Goal: Task Accomplishment & Management: Complete application form

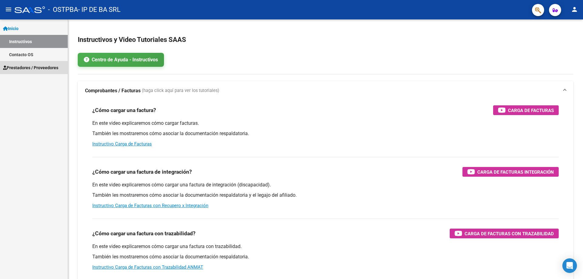
click at [24, 67] on span "Prestadores / Proveedores" at bounding box center [30, 67] width 55 height 7
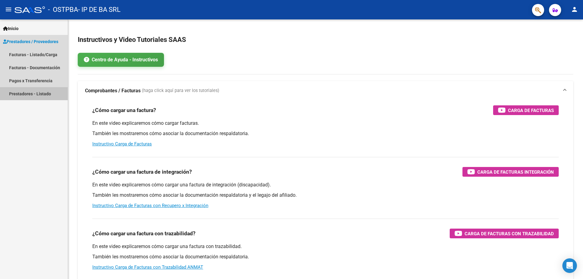
click at [38, 91] on link "Prestadores - Listado" at bounding box center [34, 93] width 68 height 13
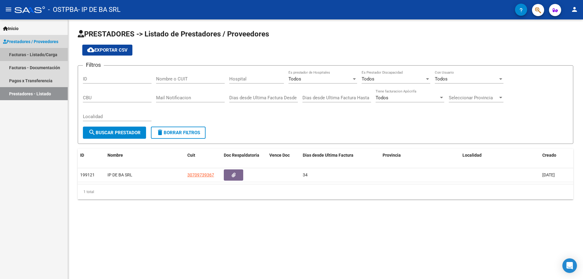
click at [31, 54] on link "Facturas - Listado/Carga" at bounding box center [34, 54] width 68 height 13
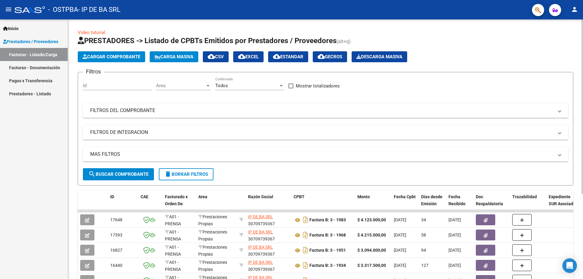
drag, startPoint x: 102, startPoint y: 152, endPoint x: 100, endPoint y: 138, distance: 14.1
click at [102, 152] on mat-panel-title "MAS FILTROS" at bounding box center [321, 154] width 463 height 7
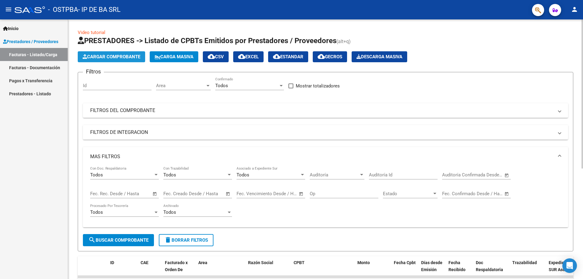
click at [116, 59] on span "Cargar Comprobante" at bounding box center [112, 56] width 58 height 5
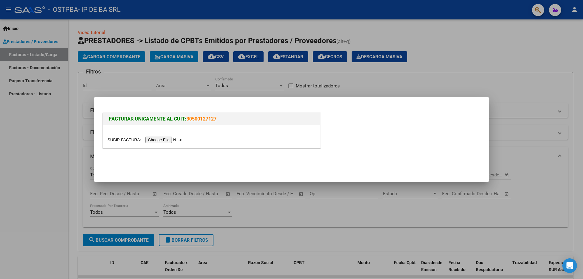
click at [179, 139] on input "file" at bounding box center [146, 140] width 77 height 6
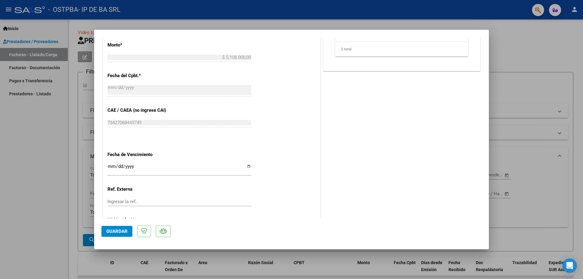
scroll to position [304, 0]
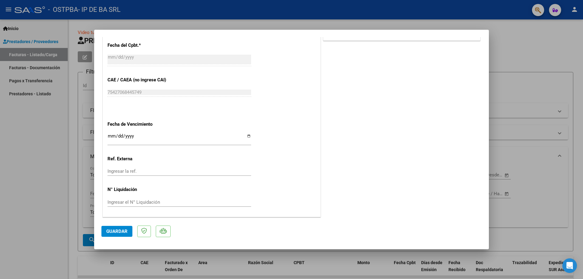
click at [113, 137] on input "Ingresar la fecha" at bounding box center [180, 139] width 144 height 10
type input "[DATE]"
click at [150, 159] on p "Ref. Externa" at bounding box center [139, 158] width 63 height 7
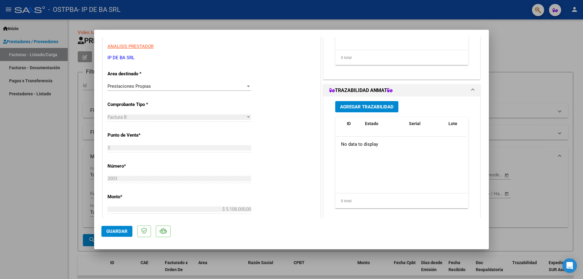
scroll to position [0, 0]
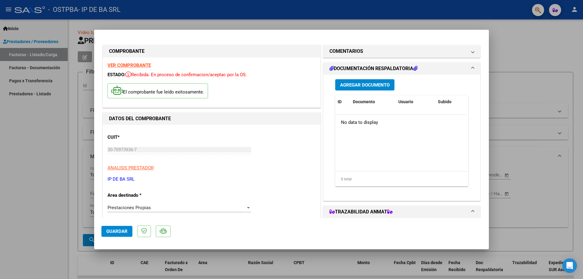
click at [379, 84] on span "Agregar Documento" at bounding box center [365, 84] width 50 height 5
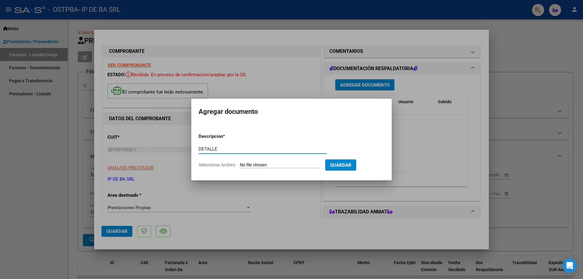
type input "DETALLE"
click at [251, 163] on input "Seleccionar Archivo" at bounding box center [280, 165] width 80 height 6
type input "C:\fakepath\OSTPBA - [DATE].xlsx"
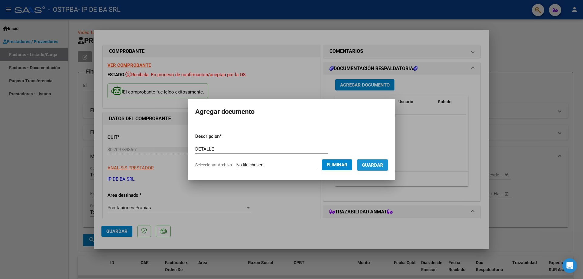
click at [383, 167] on span "Guardar" at bounding box center [372, 164] width 21 height 5
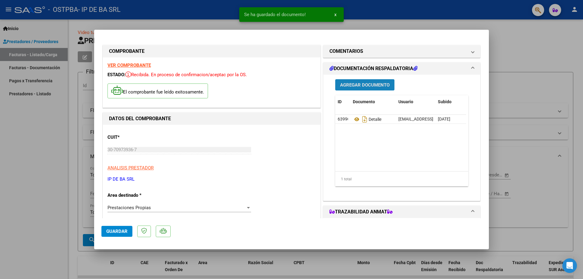
click at [367, 82] on span "Agregar Documento" at bounding box center [365, 84] width 50 height 5
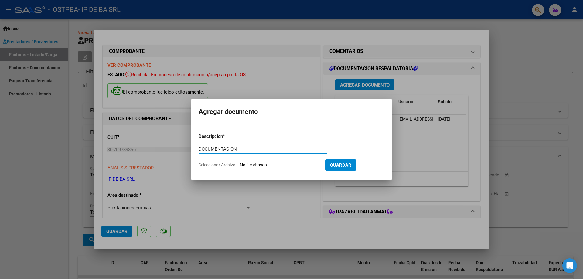
type input "DOCUMENTACION"
click at [255, 166] on input "Seleccionar Archivo" at bounding box center [280, 165] width 80 height 6
type input "C:\fakepath\drive-download-20251015T223606Z-1-001.zip"
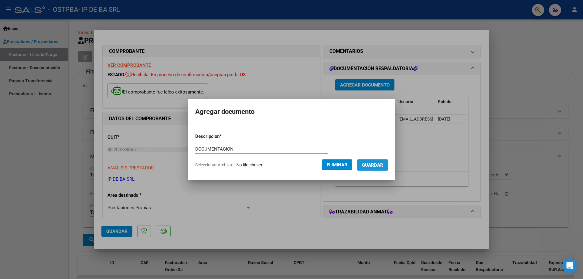
click at [385, 168] on button "Guardar" at bounding box center [372, 164] width 31 height 11
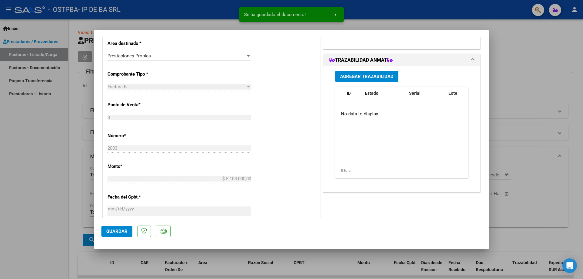
scroll to position [304, 0]
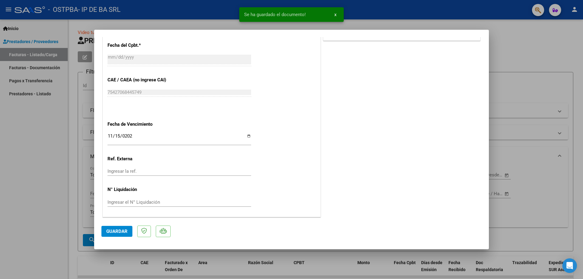
click at [121, 231] on span "Guardar" at bounding box center [116, 231] width 21 height 5
click at [121, 230] on span "Guardar" at bounding box center [116, 231] width 21 height 5
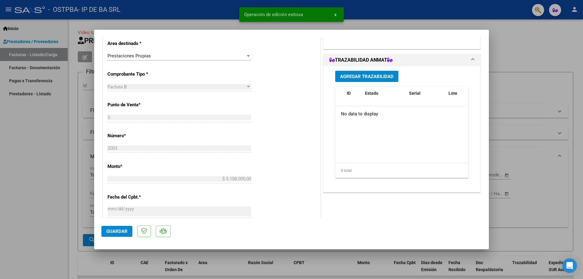
scroll to position [0, 0]
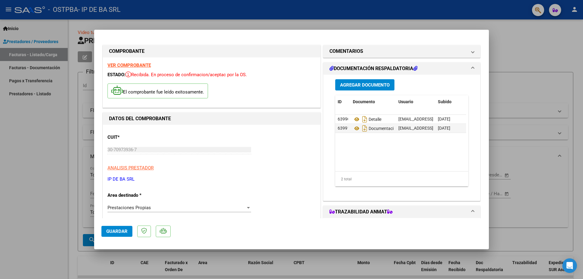
click at [541, 184] on div at bounding box center [291, 139] width 583 height 279
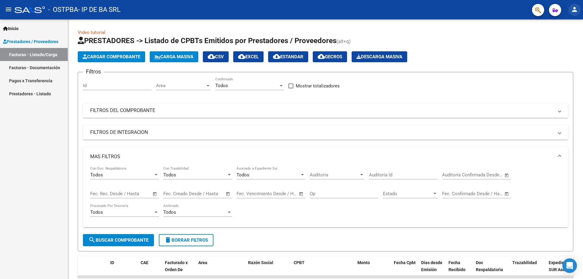
click at [575, 13] on mat-icon "person" at bounding box center [574, 9] width 7 height 7
click at [560, 39] on button "exit_to_app Salir" at bounding box center [562, 40] width 37 height 15
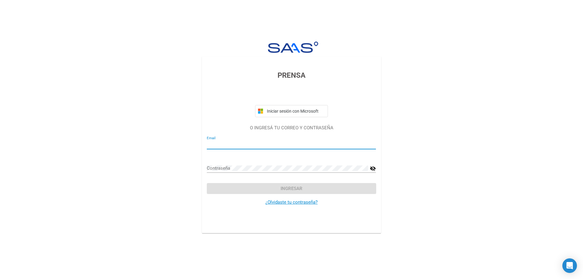
type input "[EMAIL_ADDRESS][DOMAIN_NAME]"
